Goal: Information Seeking & Learning: Learn about a topic

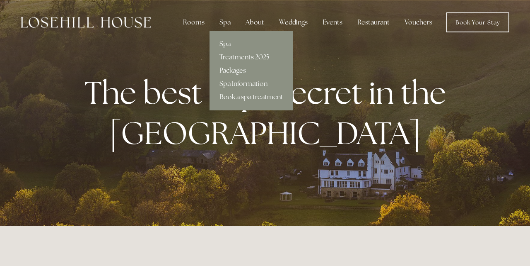
click at [230, 42] on link "Spa" at bounding box center [252, 43] width 84 height 13
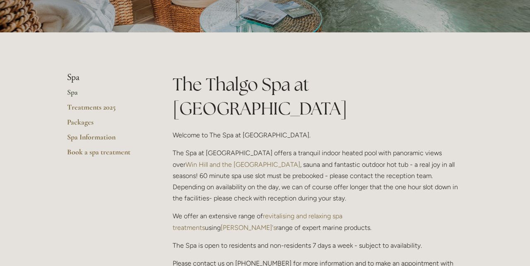
scroll to position [137, 0]
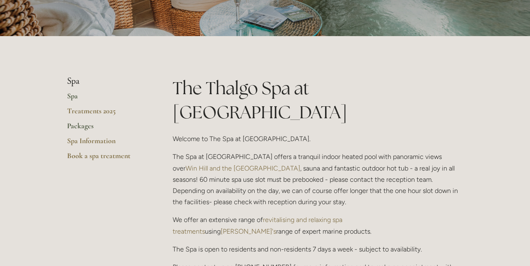
click at [79, 126] on link "Packages" at bounding box center [106, 128] width 79 height 15
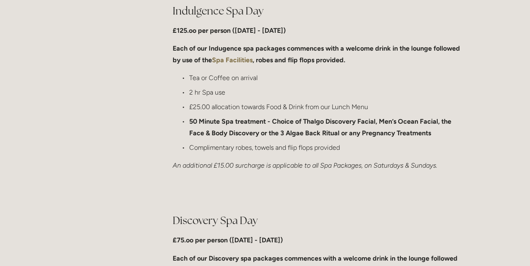
scroll to position [459, 0]
click at [234, 61] on strong "Spa Facilities" at bounding box center [232, 60] width 41 height 8
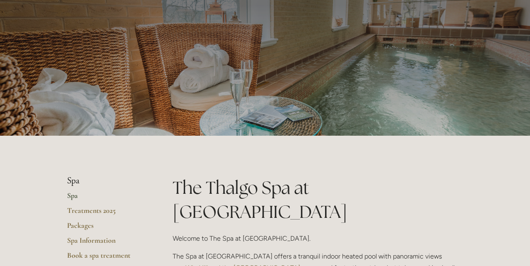
scroll to position [139, 0]
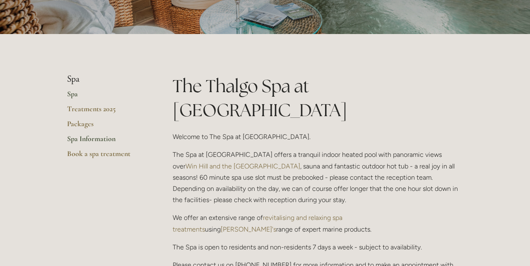
click at [80, 139] on link "Spa Information" at bounding box center [106, 141] width 79 height 15
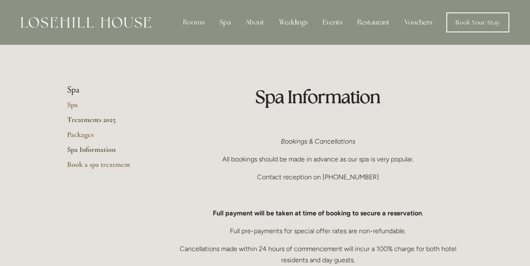
click at [76, 121] on link "Treatments 2025" at bounding box center [106, 122] width 79 height 15
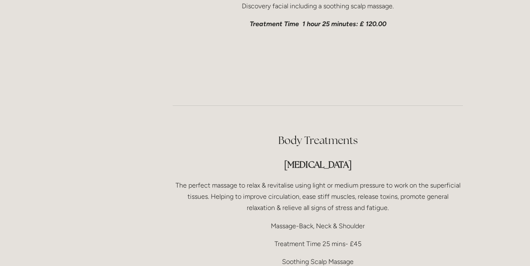
scroll to position [1537, 0]
